Goal: Task Accomplishment & Management: Manage account settings

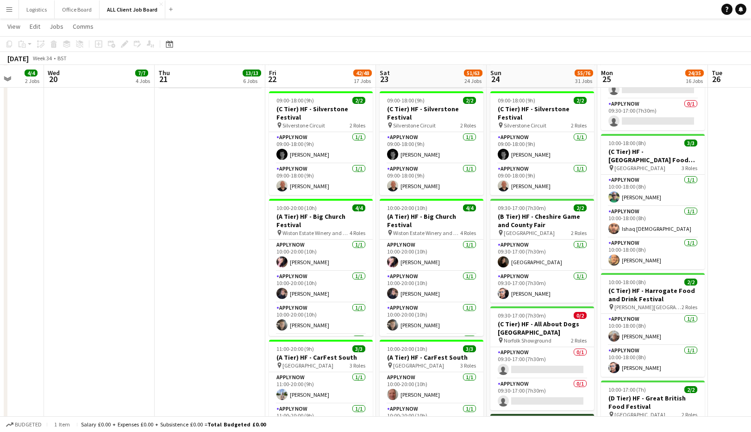
scroll to position [687, 0]
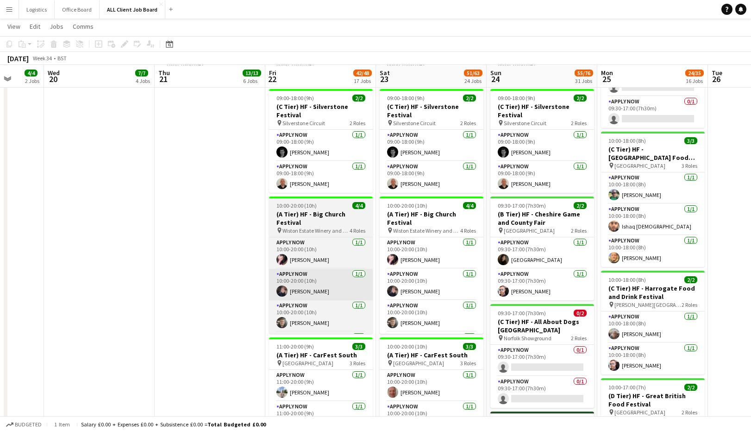
drag, startPoint x: 333, startPoint y: 215, endPoint x: 315, endPoint y: 282, distance: 69.0
click at [333, 215] on h3 "(A Tier) HF - Big Church Festival" at bounding box center [321, 218] width 104 height 17
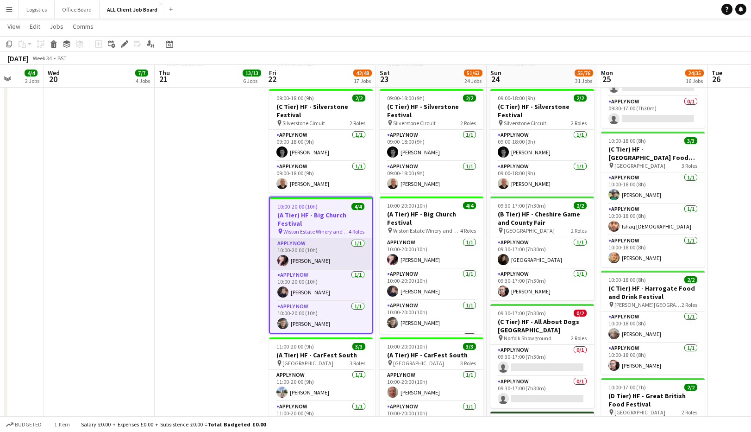
click at [311, 255] on app-card-role "APPLY NOW [DATE] 10:00-20:00 (10h) [PERSON_NAME]" at bounding box center [321, 253] width 102 height 31
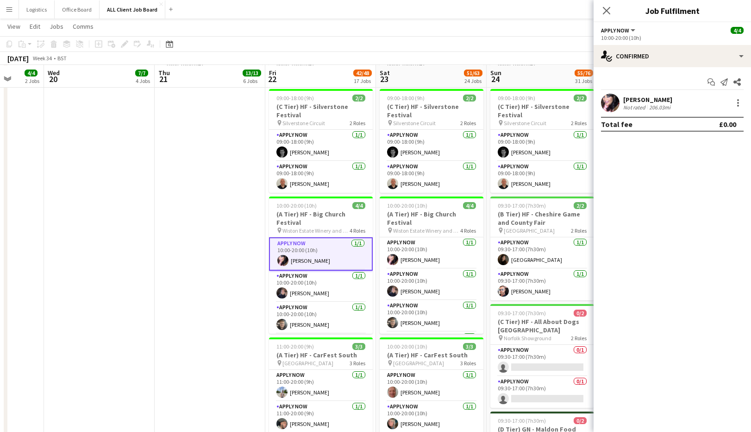
click at [647, 107] on div "206.03mi" at bounding box center [659, 107] width 25 height 7
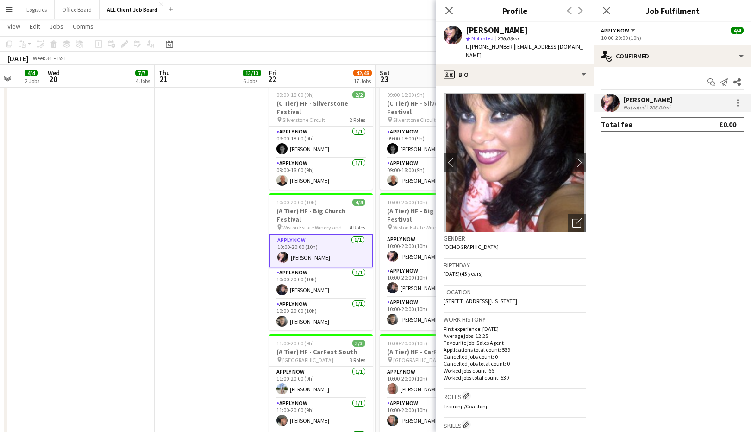
scroll to position [689, 0]
drag, startPoint x: 578, startPoint y: 48, endPoint x: 511, endPoint y: 47, distance: 67.1
click at [511, 47] on div "[PERSON_NAME] star Not rated 206.03mi t. [PHONE_NUMBER] | [EMAIL_ADDRESS][DOMAI…" at bounding box center [514, 42] width 157 height 41
copy span "[EMAIL_ADDRESS][DOMAIN_NAME]"
drag, startPoint x: 506, startPoint y: 47, endPoint x: 472, endPoint y: 47, distance: 33.8
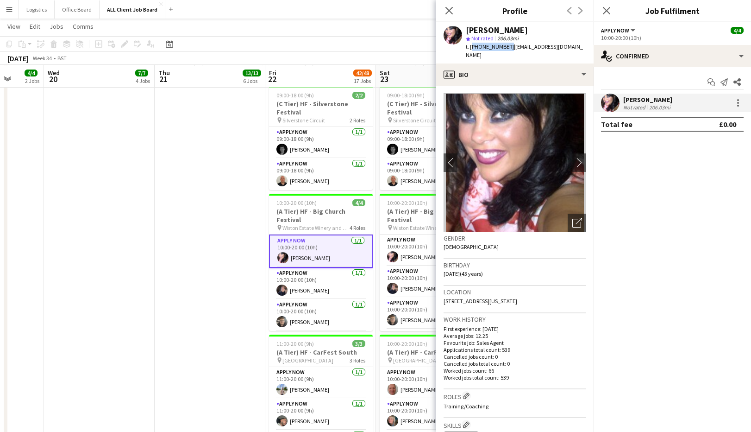
click at [471, 47] on span "t. [PHONE_NUMBER]" at bounding box center [490, 46] width 48 height 7
copy span "[PHONE_NUMBER]"
drag, startPoint x: 571, startPoint y: 49, endPoint x: 513, endPoint y: 50, distance: 57.9
click at [513, 50] on div "[PERSON_NAME] star Not rated 206.03mi t. [PHONE_NUMBER] | [EMAIL_ADDRESS][DOMAI…" at bounding box center [514, 42] width 157 height 41
copy span "[EMAIL_ADDRESS][DOMAIN_NAME]"
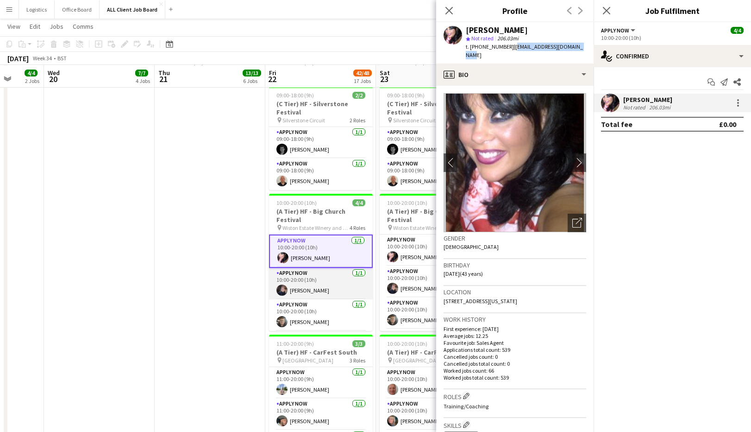
click at [300, 281] on app-card-role "APPLY NOW [DATE] 10:00-20:00 (10h) [PERSON_NAME]" at bounding box center [321, 283] width 104 height 31
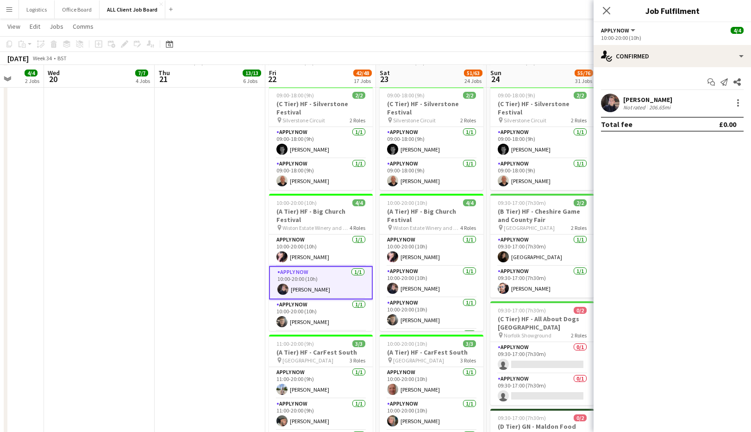
click at [646, 108] on div "Not rated" at bounding box center [635, 107] width 24 height 7
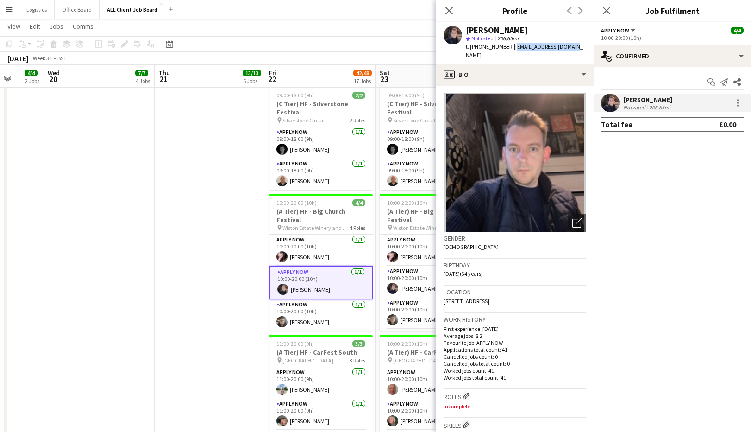
drag, startPoint x: 569, startPoint y: 45, endPoint x: 514, endPoint y: 51, distance: 55.4
click at [513, 48] on div "[PERSON_NAME] star Not rated 206.65mi t. [PHONE_NUMBER] | [EMAIL_ADDRESS][DOMAI…" at bounding box center [514, 42] width 157 height 41
copy span "[EMAIL_ADDRESS][DOMAIN_NAME]"
drag, startPoint x: 509, startPoint y: 48, endPoint x: 469, endPoint y: 50, distance: 40.3
click at [470, 48] on span "t. [PHONE_NUMBER]" at bounding box center [490, 46] width 48 height 7
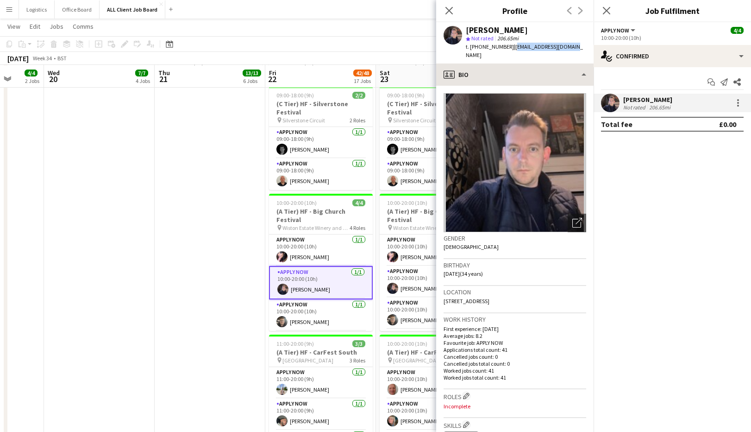
copy span "[PHONE_NUMBER]"
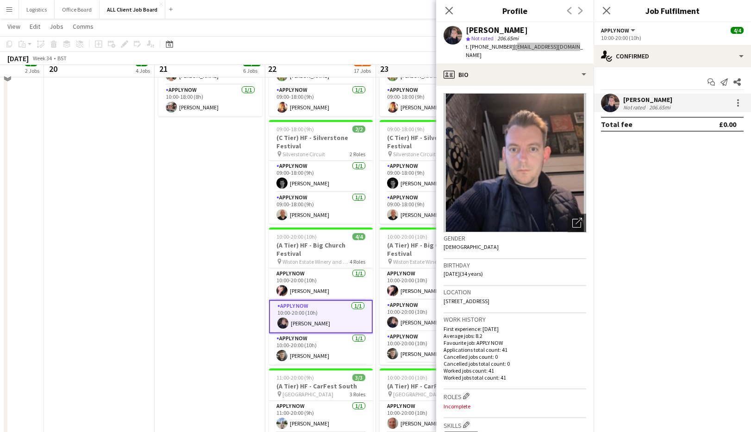
scroll to position [646, 0]
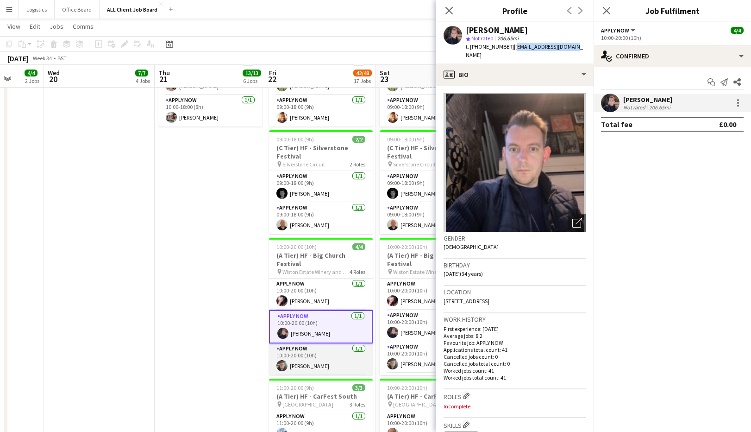
click at [306, 358] on app-card-role "APPLY NOW [DATE] 10:00-20:00 (10h) [PERSON_NAME]" at bounding box center [321, 358] width 104 height 31
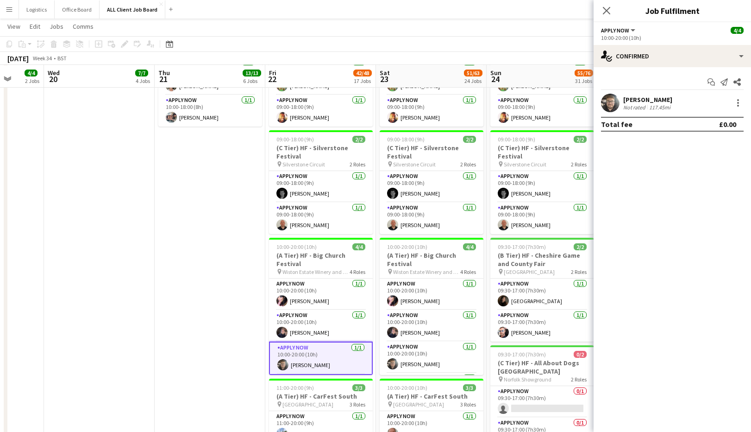
click at [646, 106] on div "Not rated" at bounding box center [635, 107] width 24 height 7
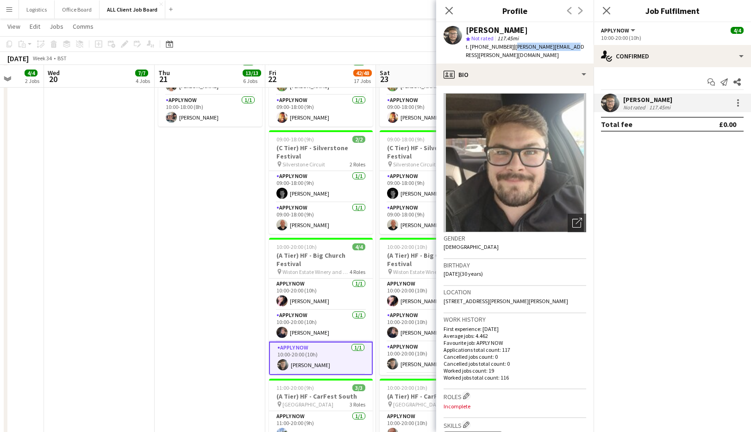
drag, startPoint x: 567, startPoint y: 48, endPoint x: 514, endPoint y: 48, distance: 52.8
click at [514, 48] on div "[PERSON_NAME] star Not rated 117.45mi t. [PHONE_NUMBER] | [PERSON_NAME][EMAIL_A…" at bounding box center [514, 42] width 157 height 41
copy span "[PERSON_NAME][EMAIL_ADDRESS][PERSON_NAME][DOMAIN_NAME]"
drag, startPoint x: 506, startPoint y: 46, endPoint x: 470, endPoint y: 47, distance: 35.7
click at [470, 47] on span "t. [PHONE_NUMBER]" at bounding box center [490, 46] width 48 height 7
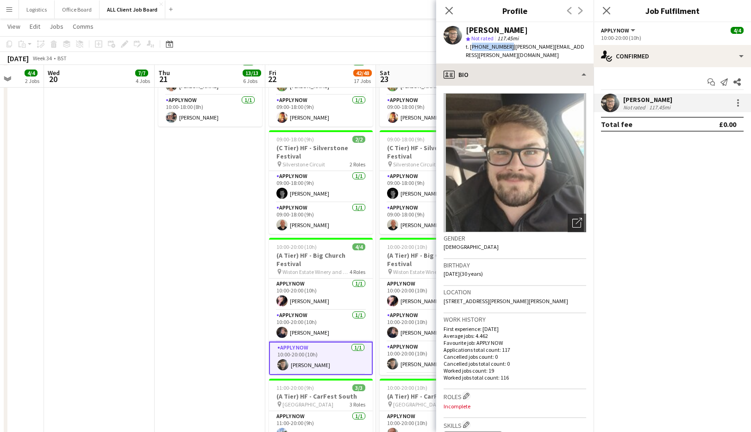
copy span "[PHONE_NUMBER]"
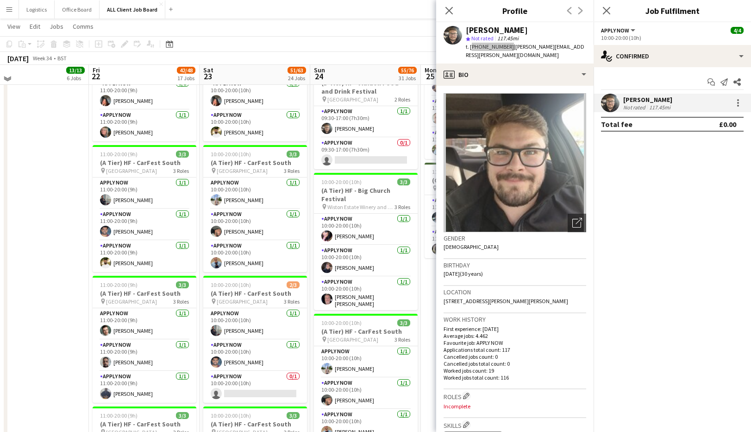
scroll to position [1143, 0]
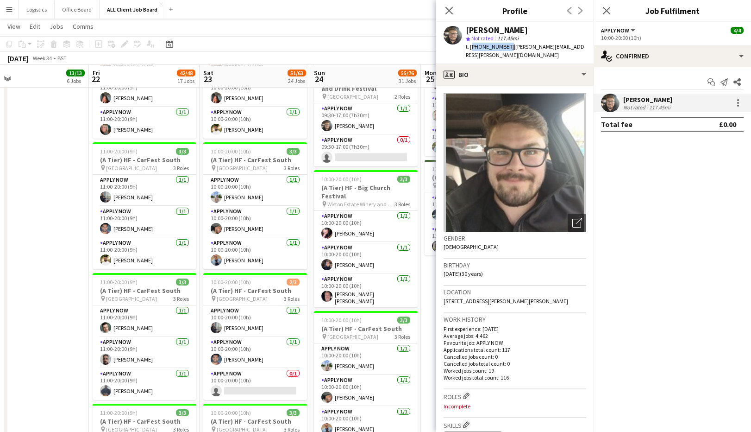
drag, startPoint x: 356, startPoint y: 287, endPoint x: 433, endPoint y: 261, distance: 81.9
click at [356, 286] on app-card-role "APPLY NOW [DATE] 10:00-20:00 (10h) [PERSON_NAME] [PERSON_NAME]" at bounding box center [366, 291] width 104 height 34
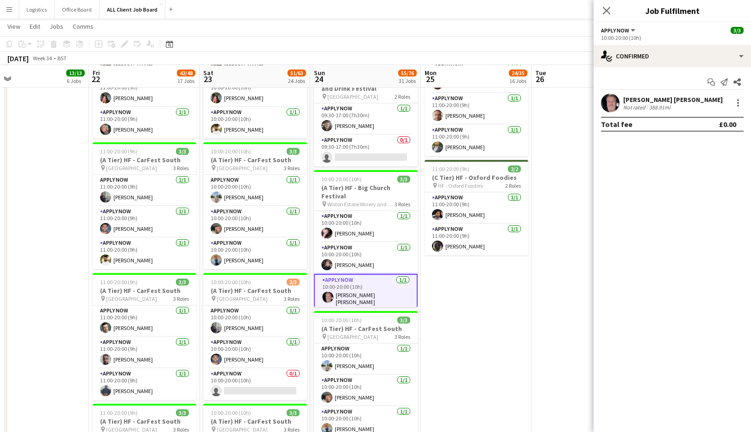
click at [671, 102] on div "[PERSON_NAME] [PERSON_NAME]" at bounding box center [673, 99] width 100 height 8
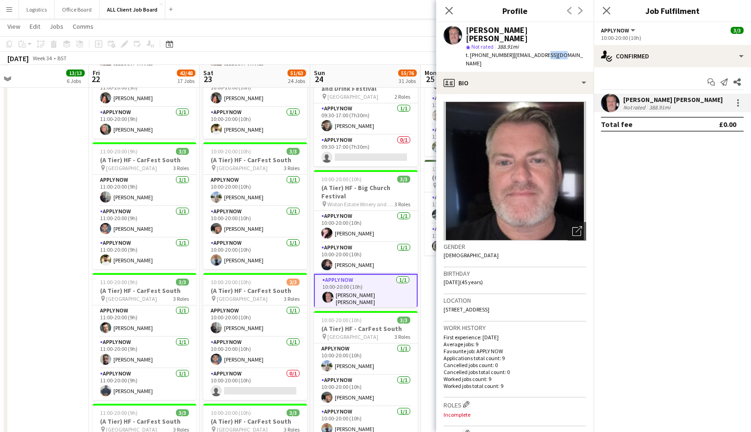
drag, startPoint x: 547, startPoint y: 47, endPoint x: 541, endPoint y: 47, distance: 5.6
click at [541, 47] on div "[PERSON_NAME] [PERSON_NAME] star Not rated 388.91mi t. [PHONE_NUMBER] | [EMAIL_…" at bounding box center [514, 47] width 157 height 50
click at [565, 46] on app-profile-header "[PERSON_NAME] [PERSON_NAME] star Not rated 388.91mi t. [PHONE_NUMBER] | [EMAIL_…" at bounding box center [514, 47] width 157 height 50
drag, startPoint x: 561, startPoint y: 47, endPoint x: 508, endPoint y: 50, distance: 52.9
click at [508, 50] on div "[PERSON_NAME] [PERSON_NAME] star Not rated 388.91mi t. [PHONE_NUMBER] | [EMAIL_…" at bounding box center [514, 47] width 157 height 50
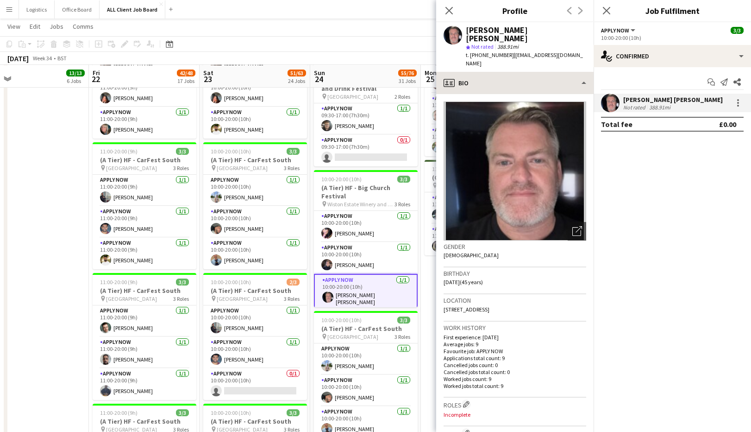
copy span "[EMAIL_ADDRESS][DOMAIN_NAME]"
drag, startPoint x: 506, startPoint y: 47, endPoint x: 471, endPoint y: 47, distance: 34.7
click at [471, 51] on span "t. [PHONE_NUMBER]" at bounding box center [490, 54] width 48 height 7
copy span "[PHONE_NUMBER]"
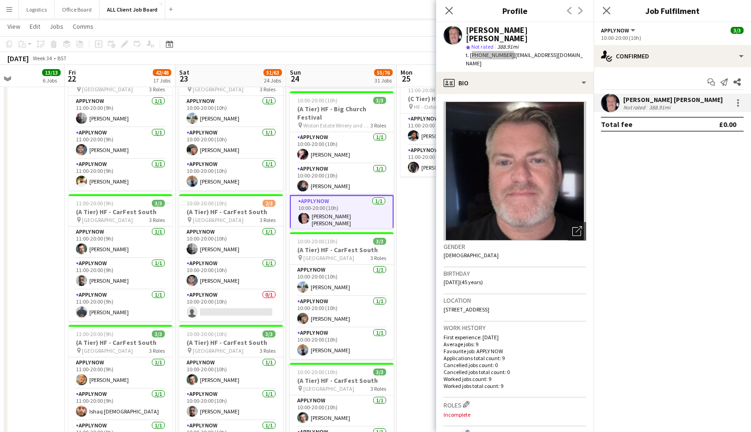
scroll to position [0, 380]
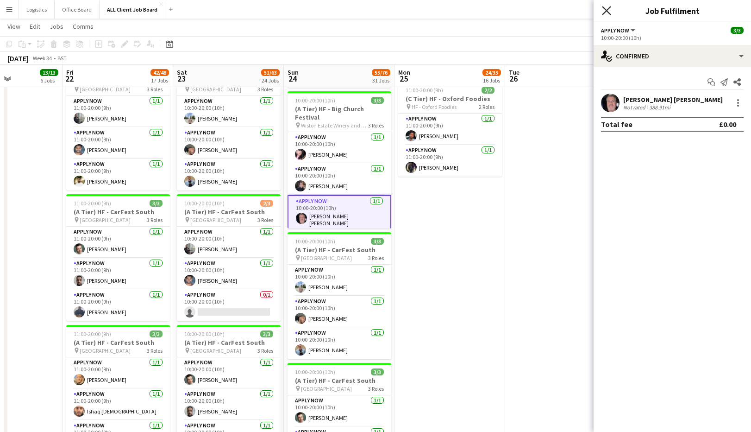
click at [608, 11] on icon "Close pop-in" at bounding box center [606, 10] width 9 height 9
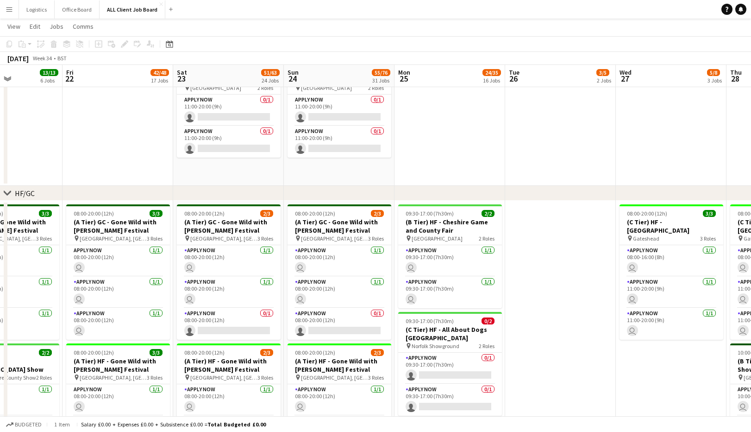
scroll to position [2892, 0]
